Goal: Task Accomplishment & Management: Use online tool/utility

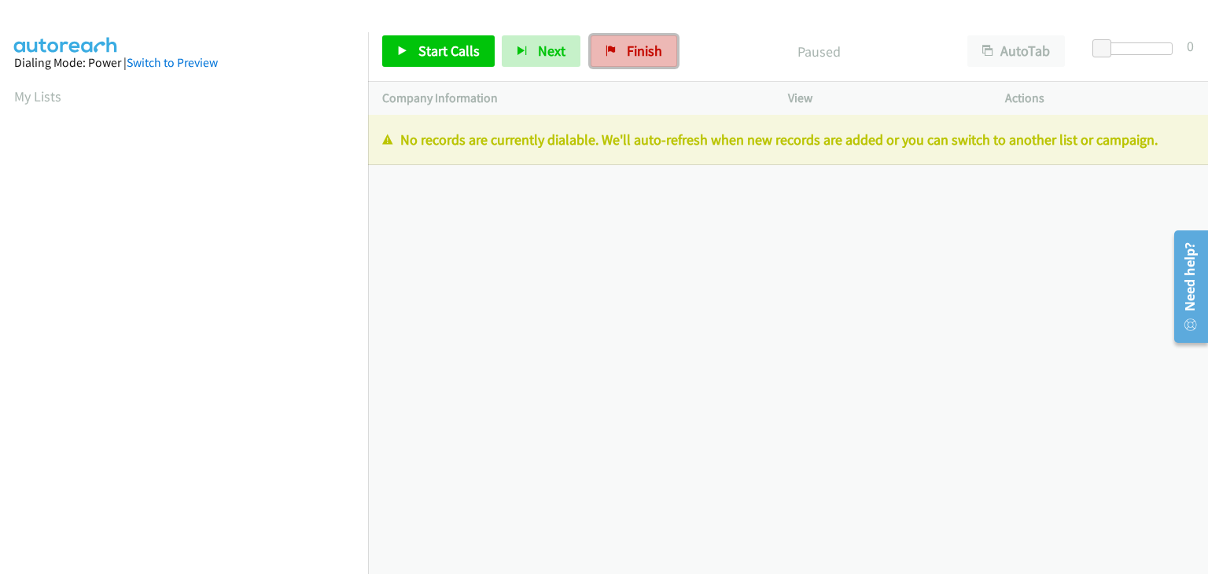
click at [633, 50] on span "Finish" at bounding box center [644, 51] width 35 height 18
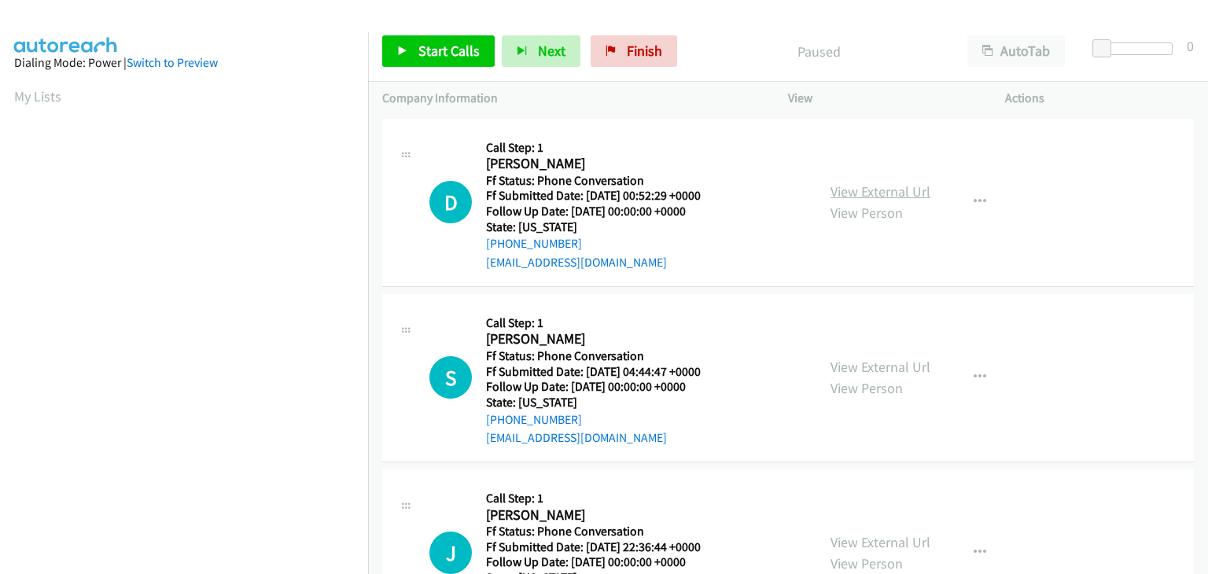
click at [872, 188] on link "View External Url" at bounding box center [881, 192] width 100 height 18
click at [974, 200] on icon "button" at bounding box center [980, 202] width 13 height 13
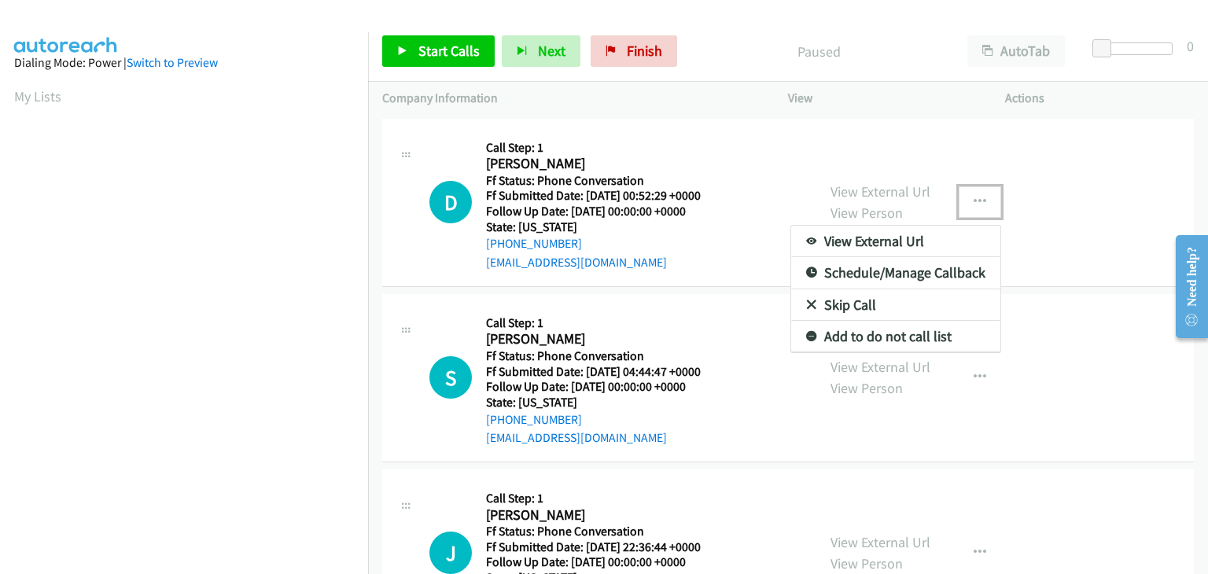
click at [843, 310] on link "Skip Call" at bounding box center [895, 305] width 209 height 31
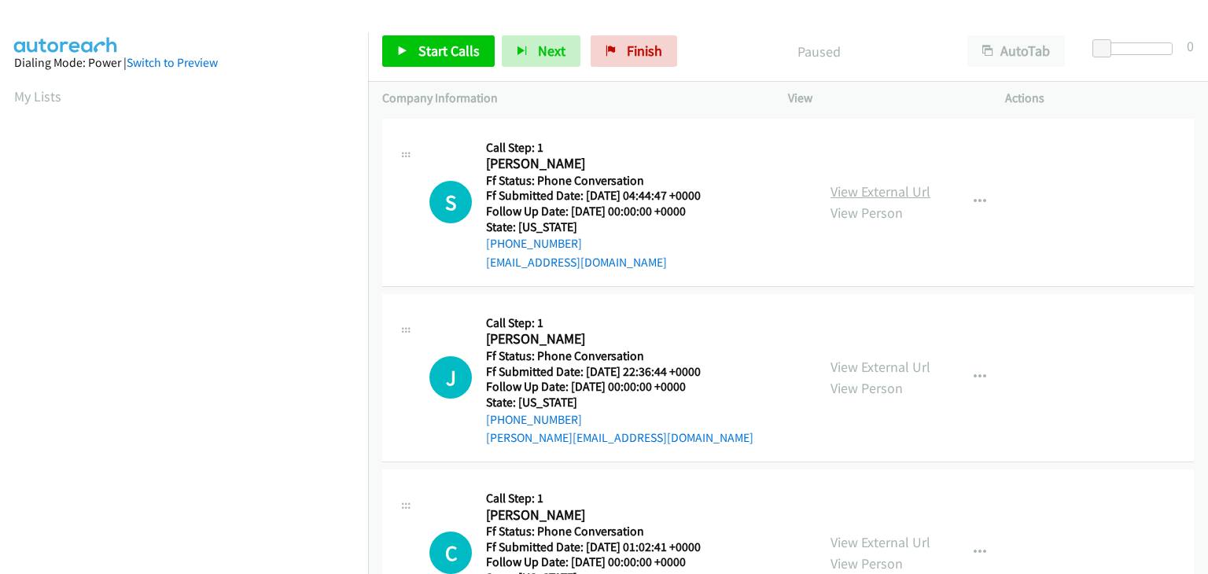
click at [895, 195] on link "View External Url" at bounding box center [881, 192] width 100 height 18
click at [974, 201] on icon "button" at bounding box center [980, 202] width 13 height 13
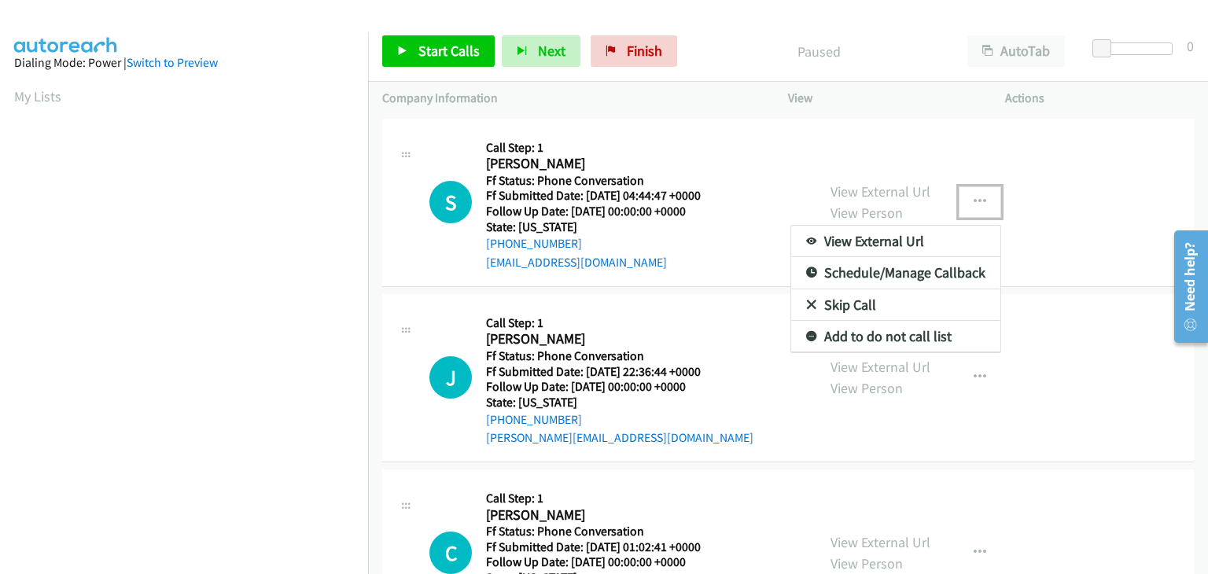
click at [884, 302] on link "Skip Call" at bounding box center [895, 305] width 209 height 31
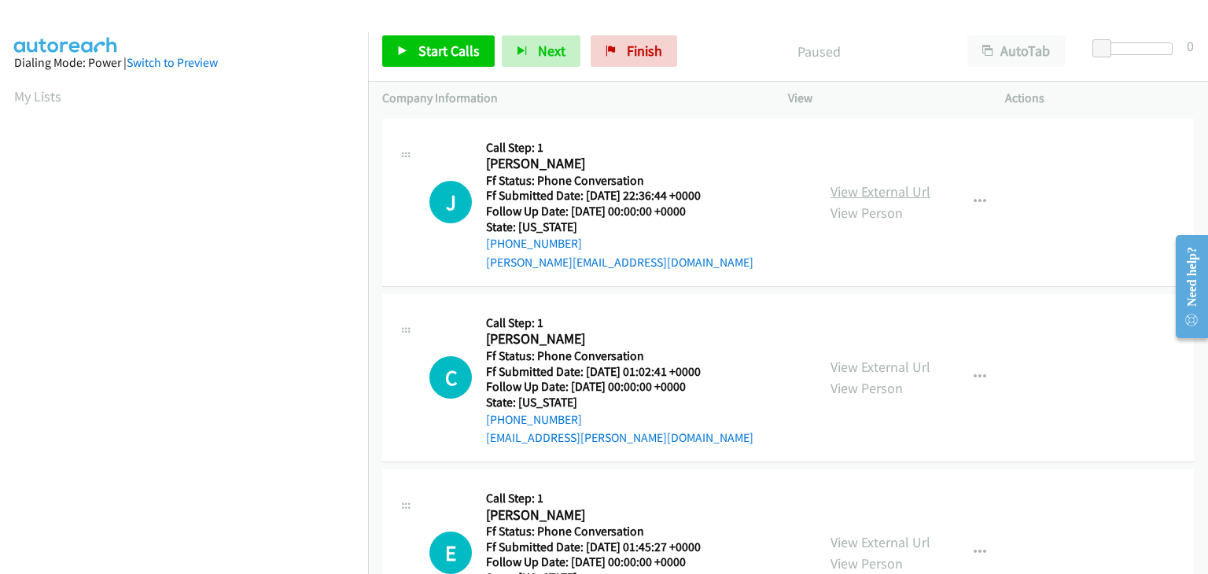
click at [858, 192] on link "View External Url" at bounding box center [881, 192] width 100 height 18
click at [974, 201] on icon "button" at bounding box center [980, 202] width 13 height 13
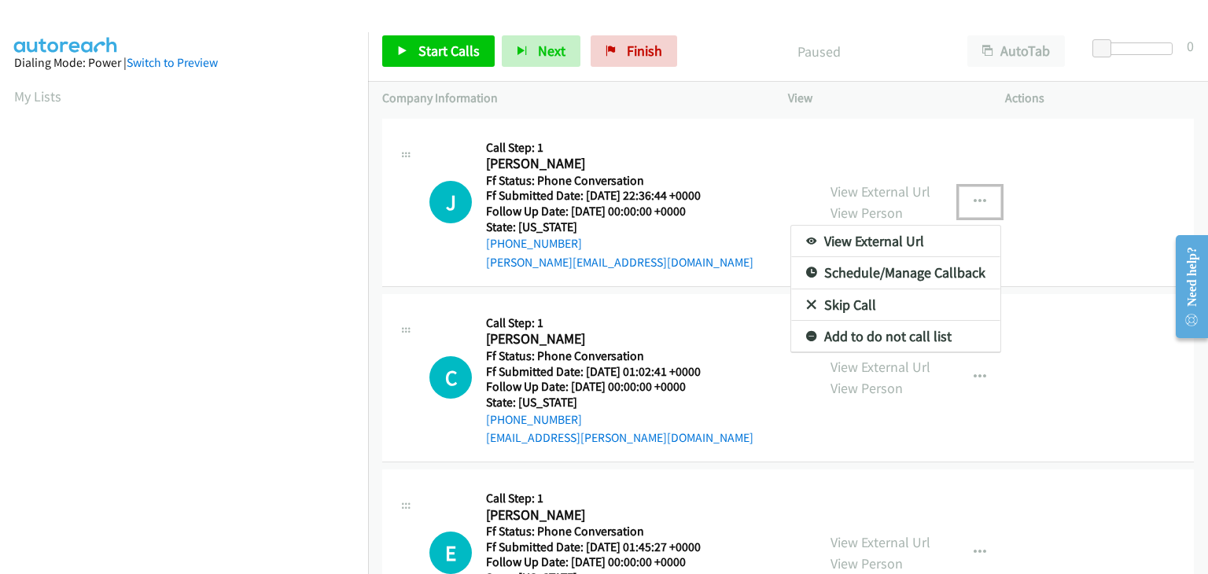
drag, startPoint x: 891, startPoint y: 306, endPoint x: 843, endPoint y: 319, distance: 48.9
click at [891, 306] on link "Skip Call" at bounding box center [895, 305] width 209 height 31
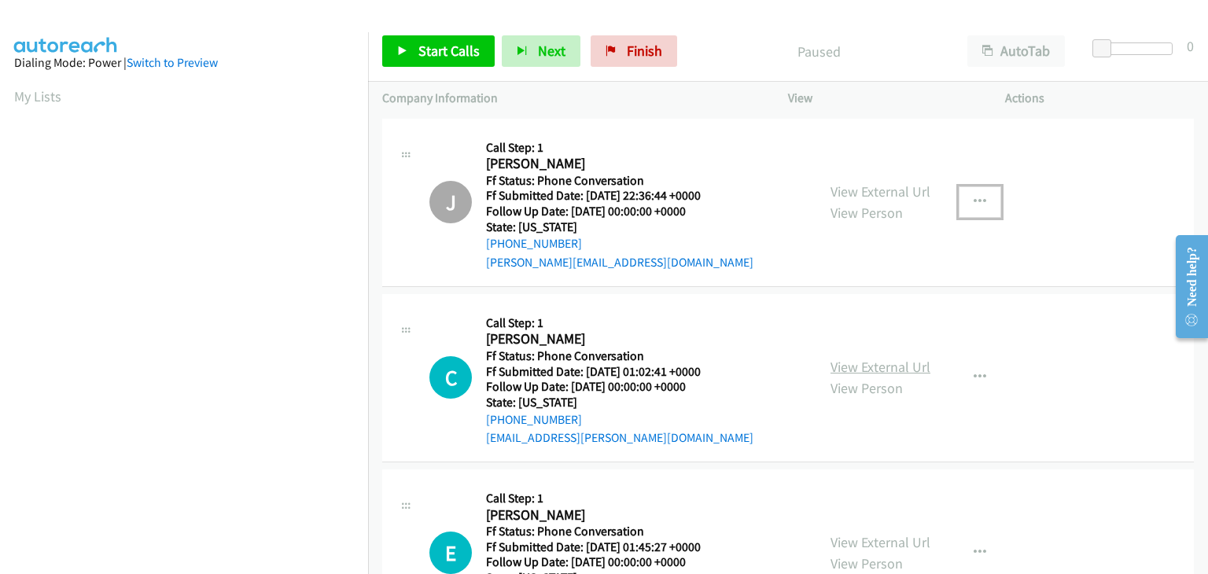
click at [902, 359] on link "View External Url" at bounding box center [881, 367] width 100 height 18
drag, startPoint x: 966, startPoint y: 382, endPoint x: 961, endPoint y: 410, distance: 27.9
click at [966, 383] on button "button" at bounding box center [980, 377] width 42 height 31
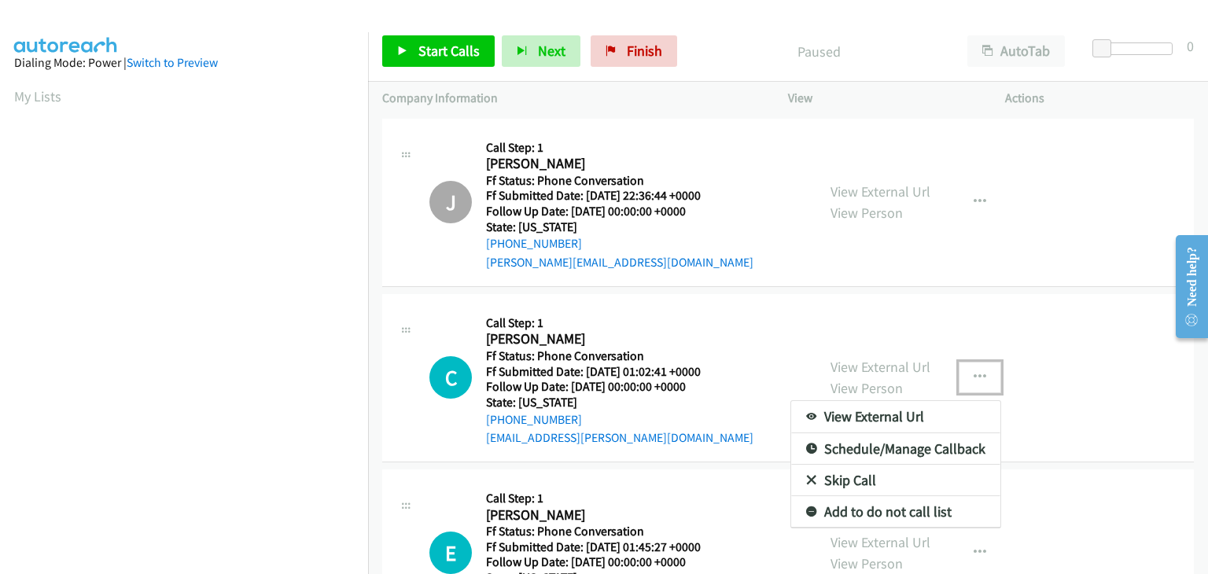
click at [881, 473] on link "Skip Call" at bounding box center [895, 480] width 209 height 31
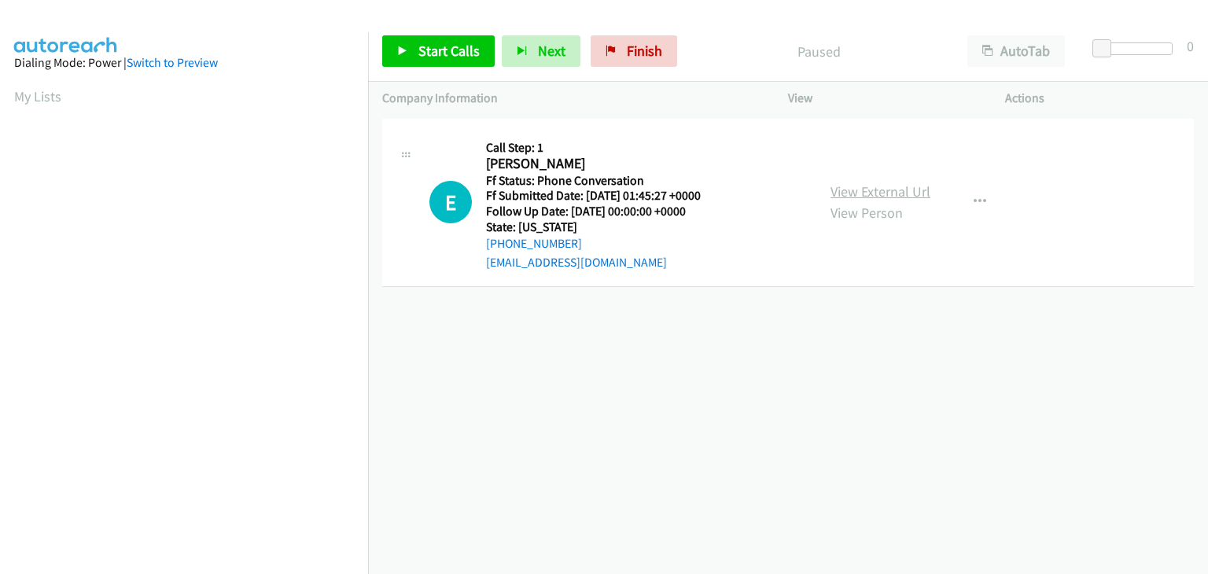
click at [867, 183] on link "View External Url" at bounding box center [881, 192] width 100 height 18
drag, startPoint x: 960, startPoint y: 203, endPoint x: 950, endPoint y: 220, distance: 19.7
click at [960, 203] on button "button" at bounding box center [980, 201] width 42 height 31
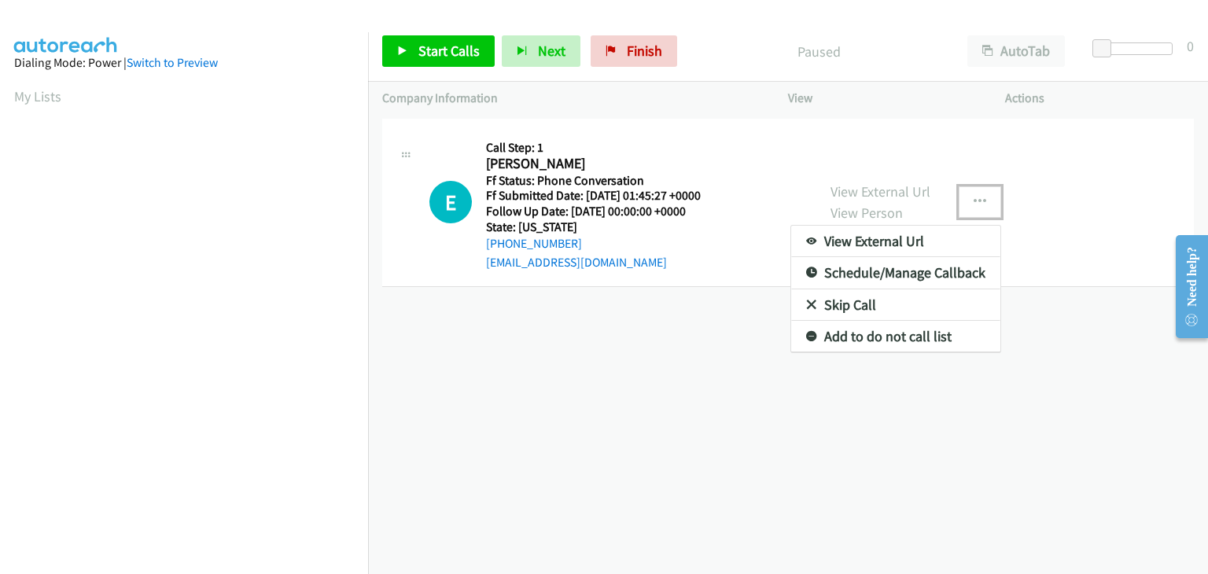
click at [852, 306] on link "Skip Call" at bounding box center [895, 305] width 209 height 31
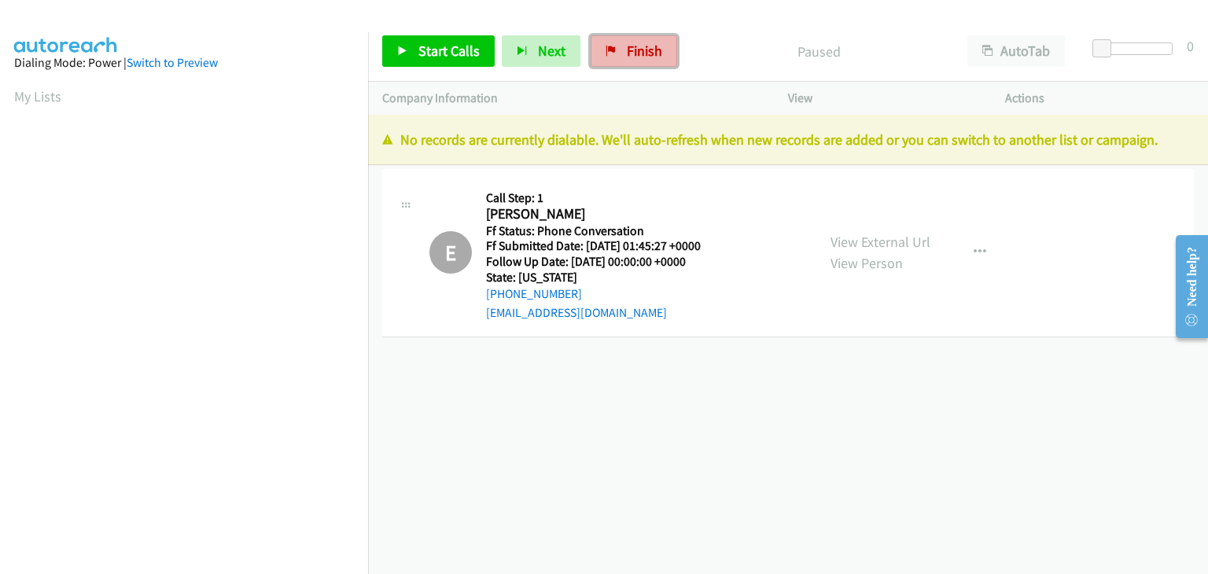
click at [637, 62] on link "Finish" at bounding box center [634, 50] width 87 height 31
